Goal: Find specific page/section: Find specific page/section

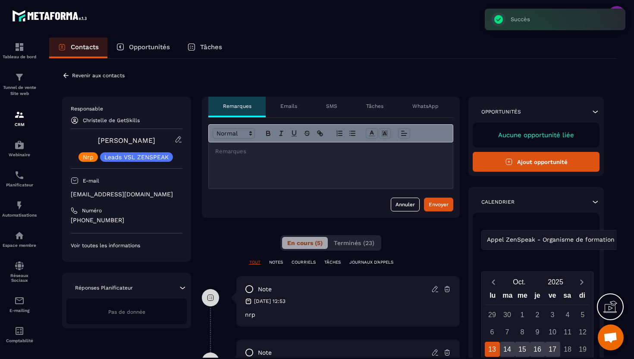
click at [66, 78] on icon at bounding box center [66, 76] width 8 height 8
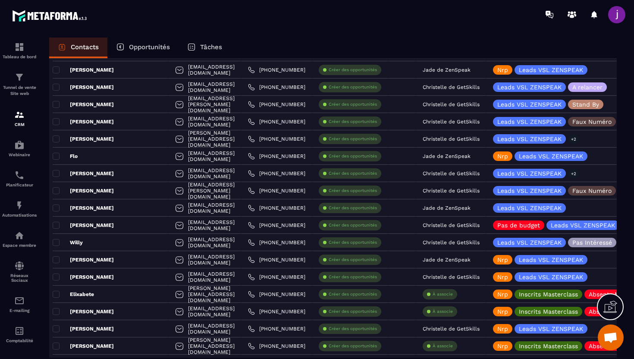
scroll to position [505, 0]
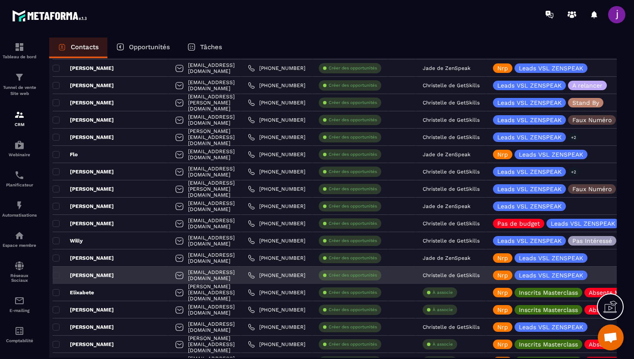
click at [444, 276] on p "Christelle de GetSkills" at bounding box center [451, 275] width 57 height 6
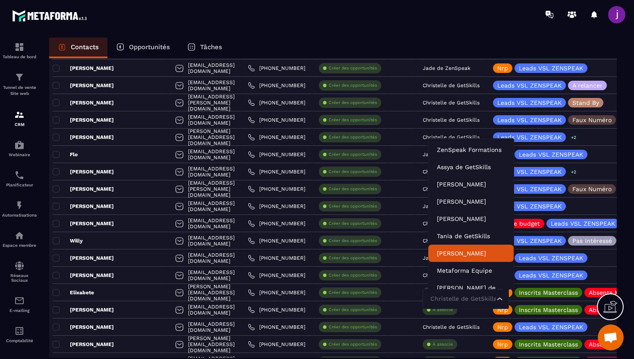
scroll to position [6, 0]
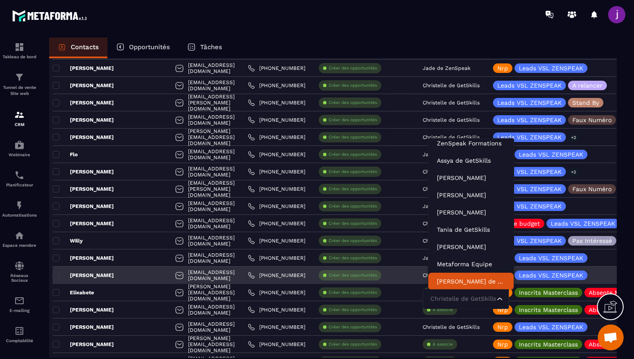
click at [454, 297] on input "Search for option" at bounding box center [461, 298] width 66 height 9
type input "****"
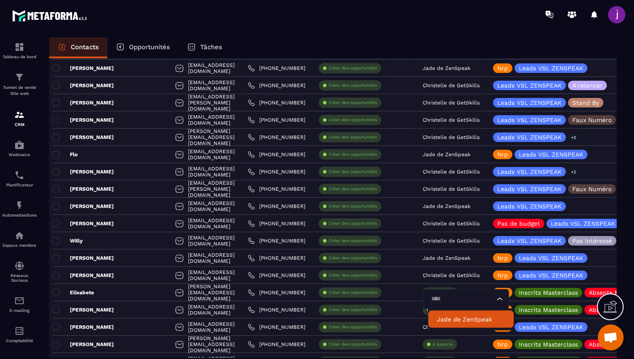
click at [456, 318] on p "Jade de ZenSpeak" at bounding box center [471, 319] width 68 height 9
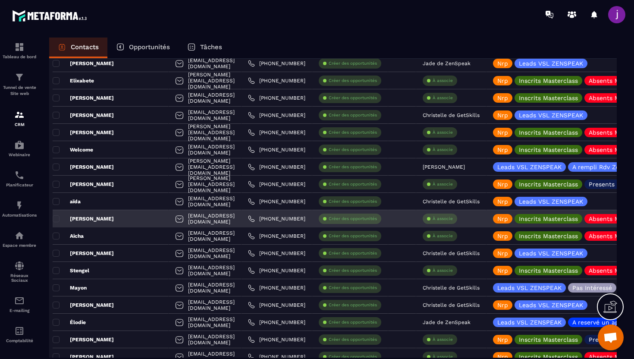
scroll to position [745, 0]
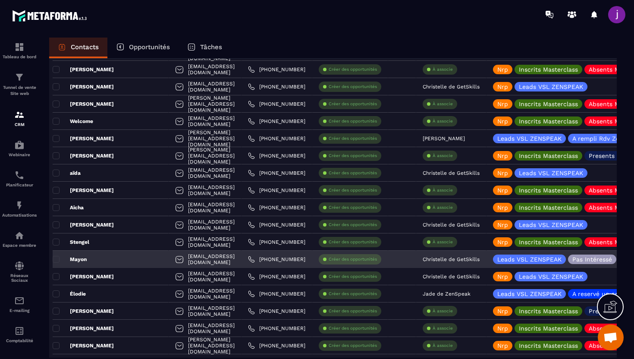
click at [460, 260] on p "Christelle de GetSkills" at bounding box center [451, 259] width 57 height 6
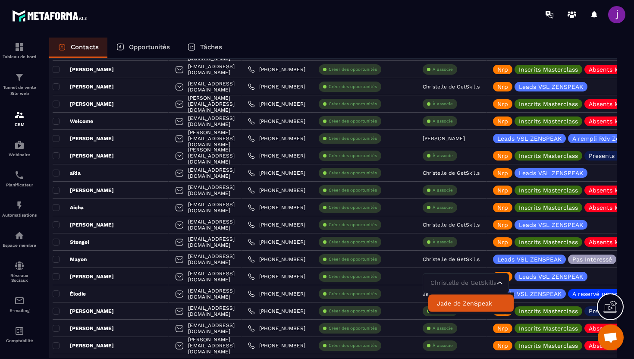
click at [458, 302] on p "Jade de ZenSpeak" at bounding box center [471, 303] width 68 height 9
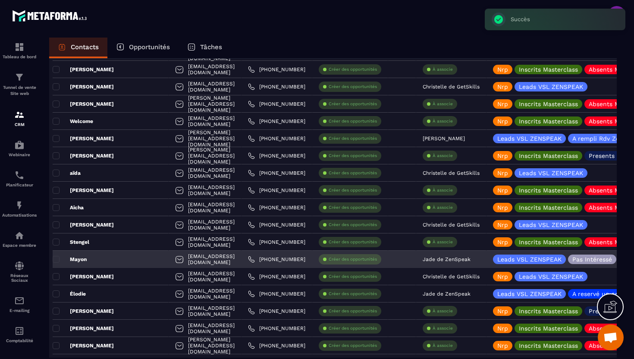
click at [233, 258] on div "[EMAIL_ADDRESS][DOMAIN_NAME]" at bounding box center [205, 259] width 73 height 17
click at [125, 253] on div "Mayon" at bounding box center [111, 259] width 116 height 17
